Goal: Task Accomplishment & Management: Manage account settings

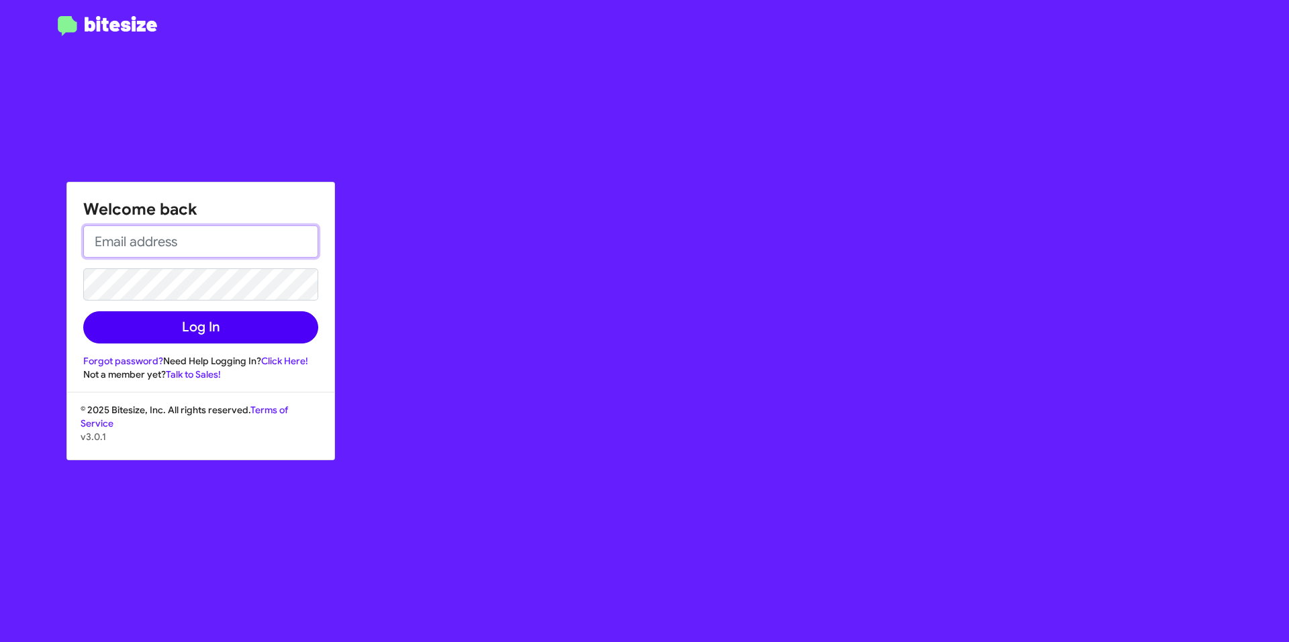
type input "[EMAIL_ADDRESS][DOMAIN_NAME]"
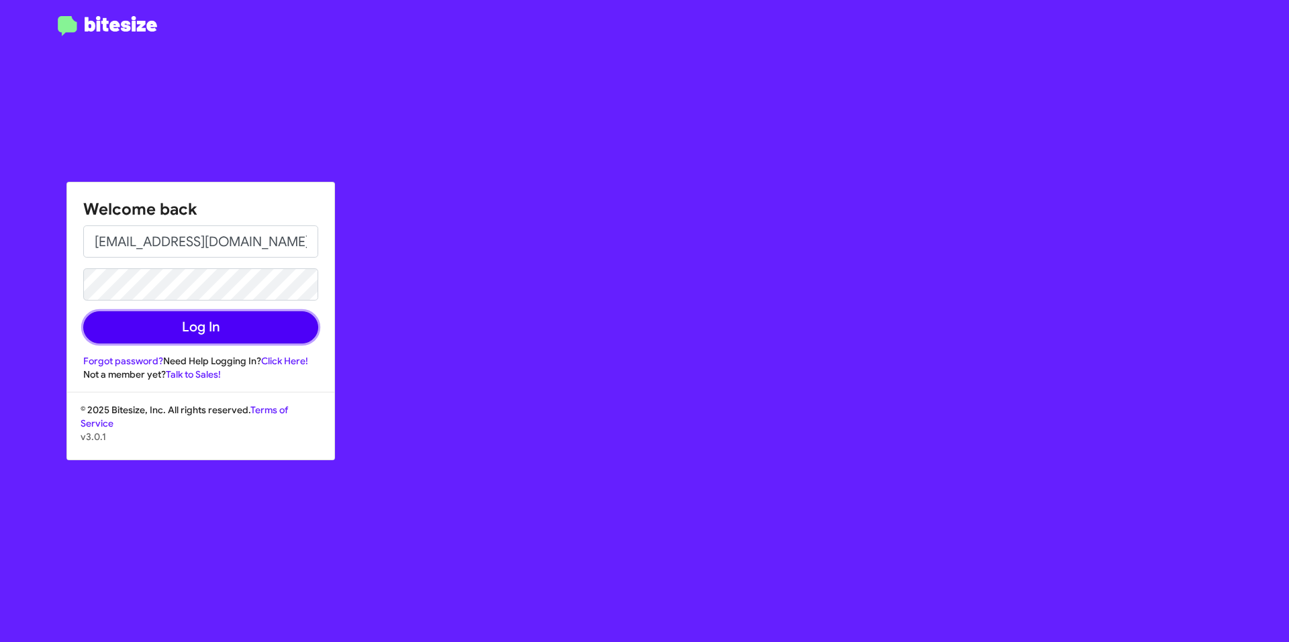
click at [225, 320] on button "Log In" at bounding box center [200, 327] width 235 height 32
click at [260, 327] on button "Log In" at bounding box center [200, 327] width 235 height 32
click at [265, 327] on button "Log In" at bounding box center [200, 327] width 235 height 32
click at [212, 325] on button "Log In" at bounding box center [200, 327] width 235 height 32
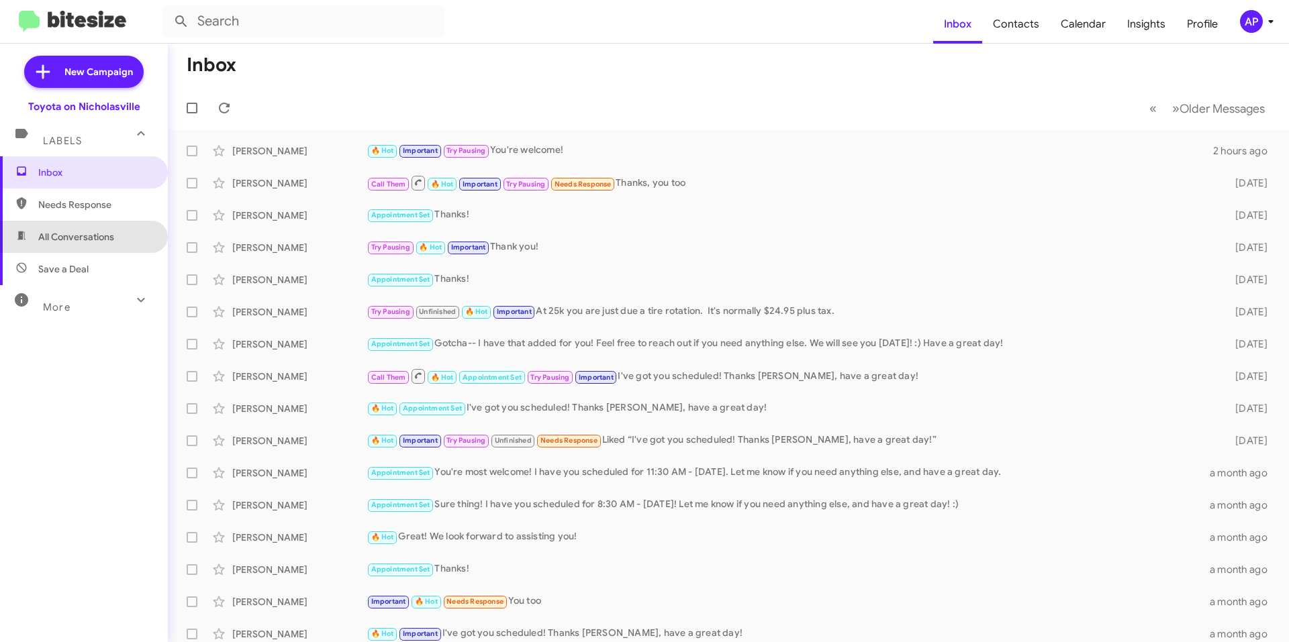
click at [87, 234] on span "All Conversations" at bounding box center [76, 236] width 76 height 13
type input "in:all-conversations"
